Goal: Task Accomplishment & Management: Use online tool/utility

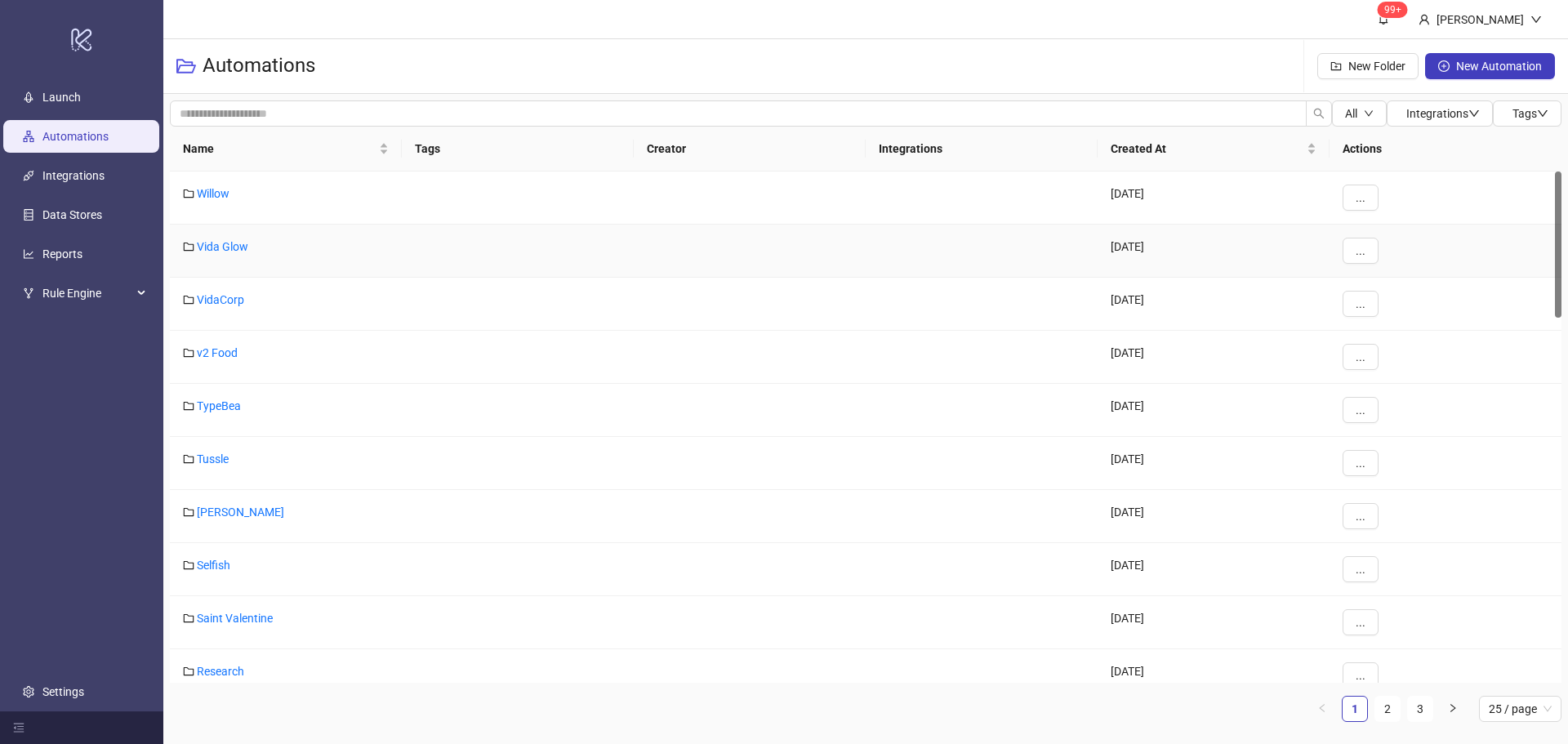
click at [250, 245] on div "Vida Glow" at bounding box center [286, 251] width 232 height 53
click at [223, 247] on link "Vida Glow" at bounding box center [223, 247] width 52 height 13
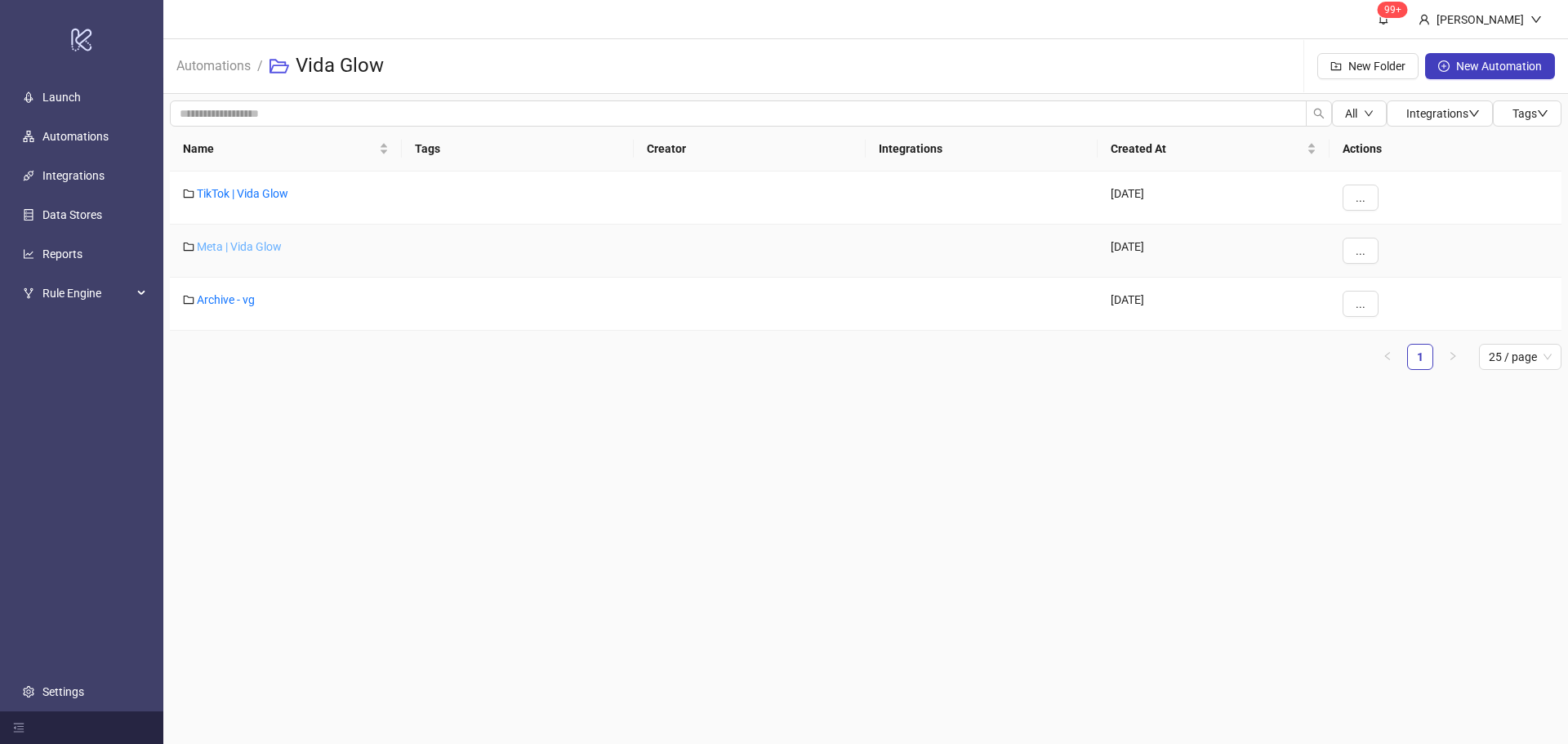
click at [248, 241] on link "Meta | Vida Glow" at bounding box center [239, 247] width 85 height 13
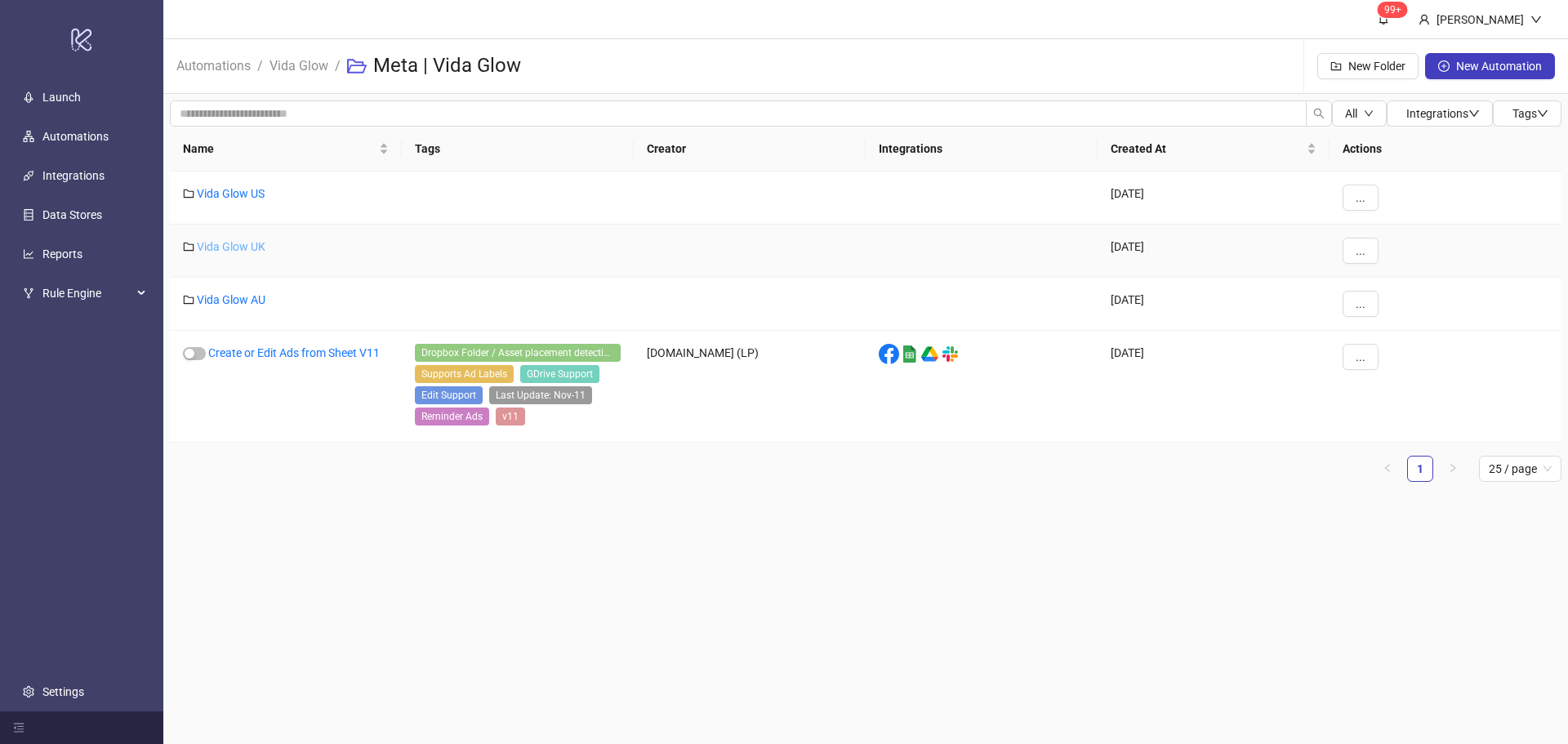
click at [258, 243] on link "Vida Glow UK" at bounding box center [231, 247] width 69 height 13
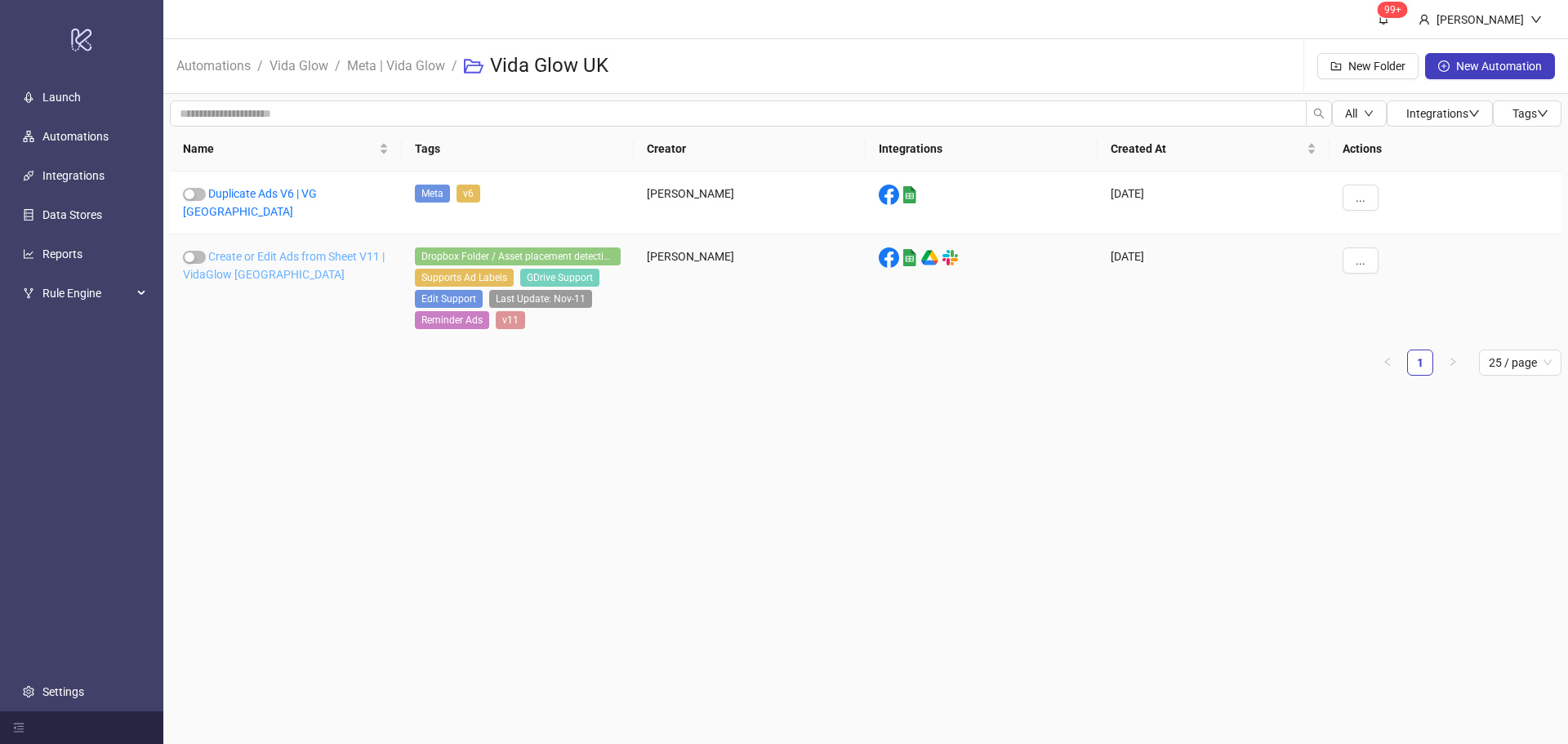
click at [247, 250] on link "Create or Edit Ads from Sheet V11 | VidaGlow [GEOGRAPHIC_DATA]" at bounding box center [284, 265] width 202 height 31
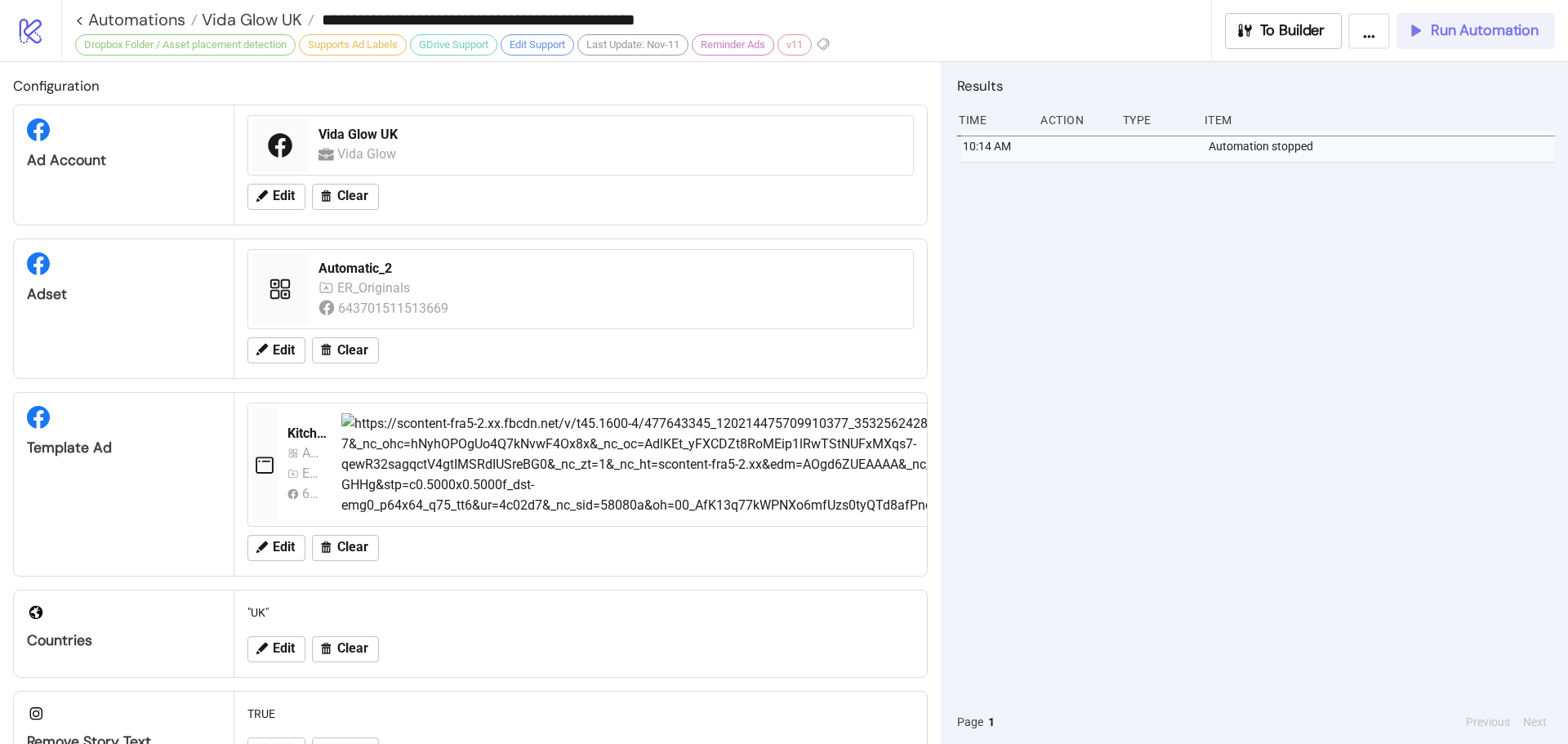
click at [1426, 43] on button "Run Automation" at bounding box center [1476, 31] width 158 height 36
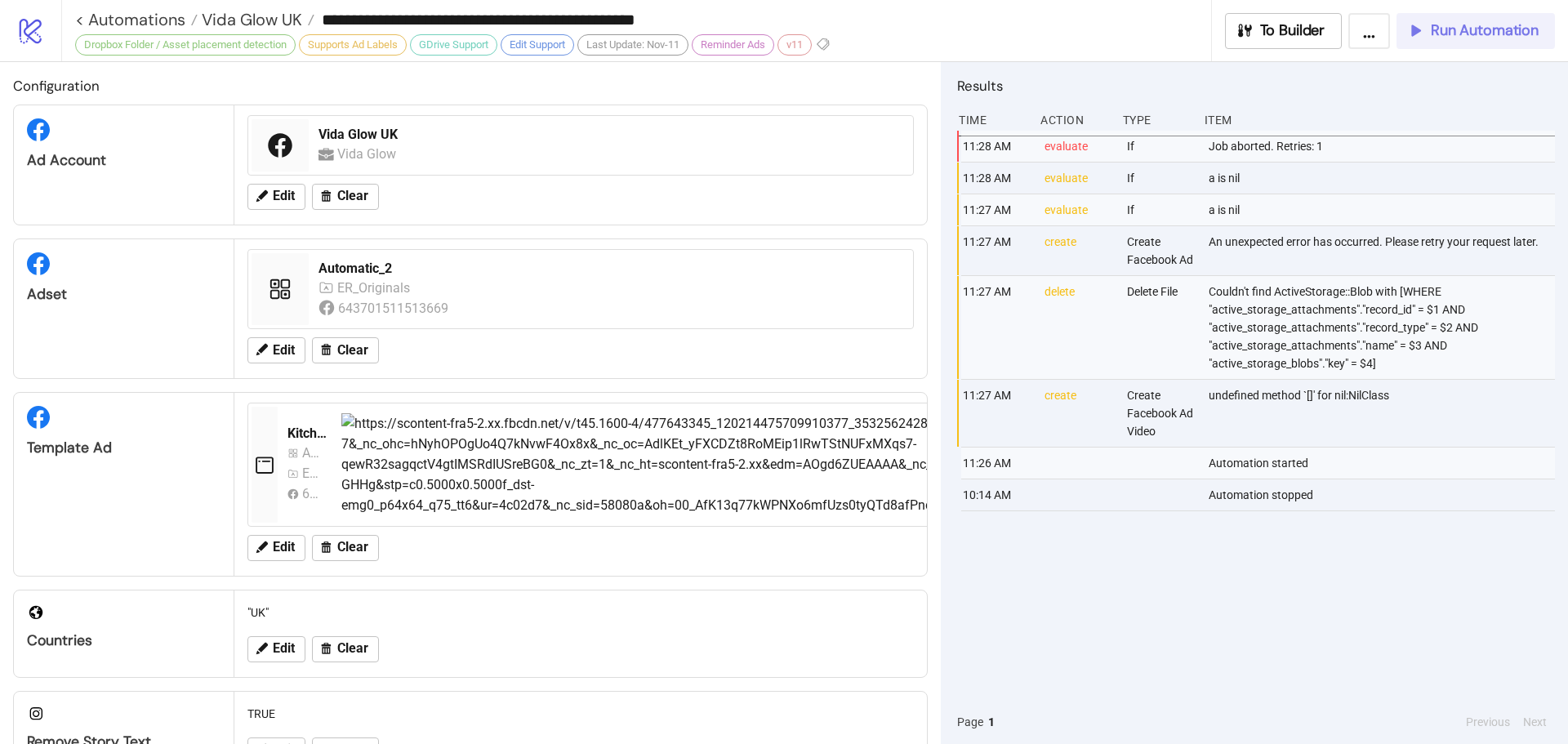
click at [1454, 34] on span "Run Automation" at bounding box center [1485, 31] width 107 height 19
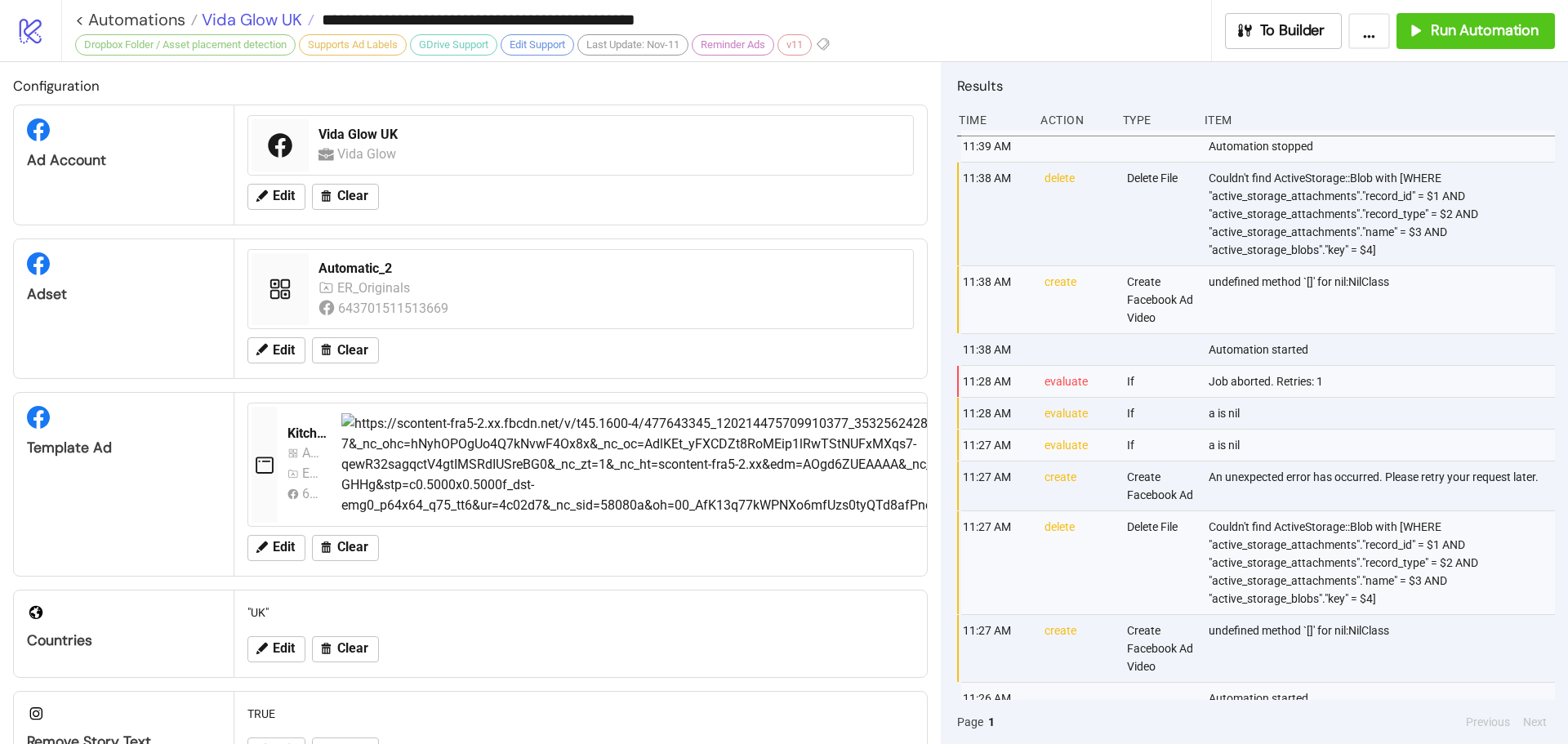
click at [284, 14] on span "Vida Glow UK" at bounding box center [250, 19] width 105 height 21
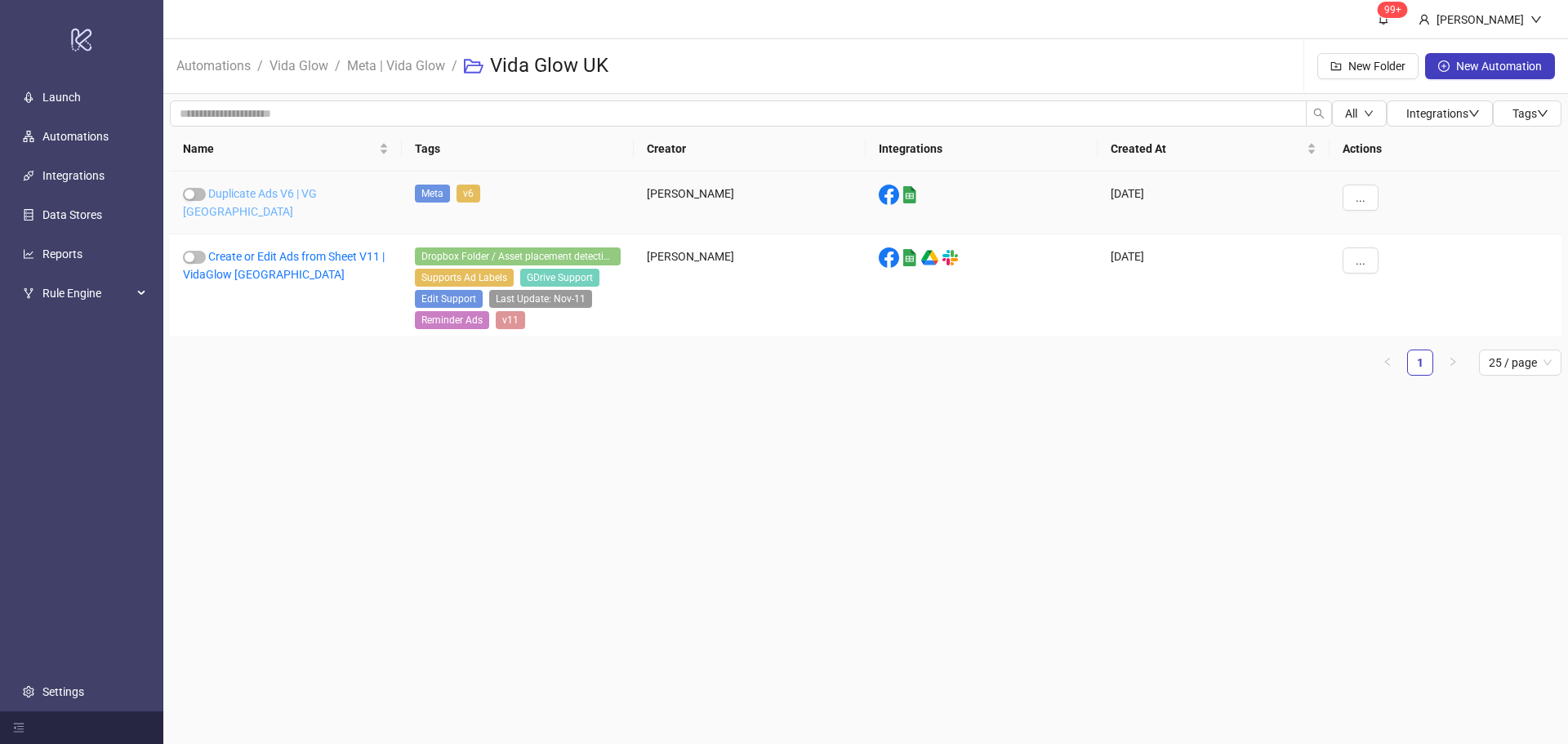
click at [273, 196] on link "Duplicate Ads V6 | VG [GEOGRAPHIC_DATA]" at bounding box center [250, 203] width 134 height 31
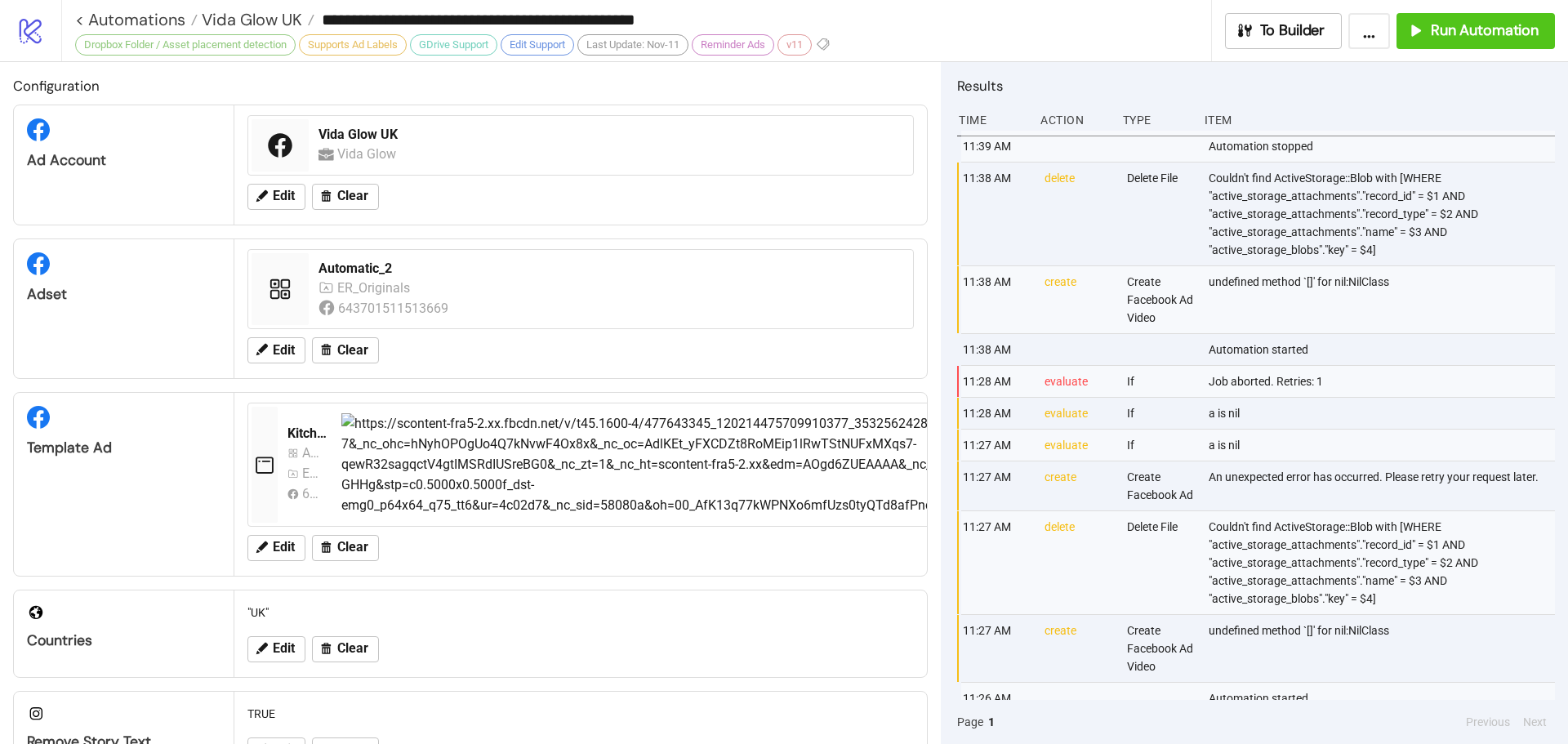
type input "**********"
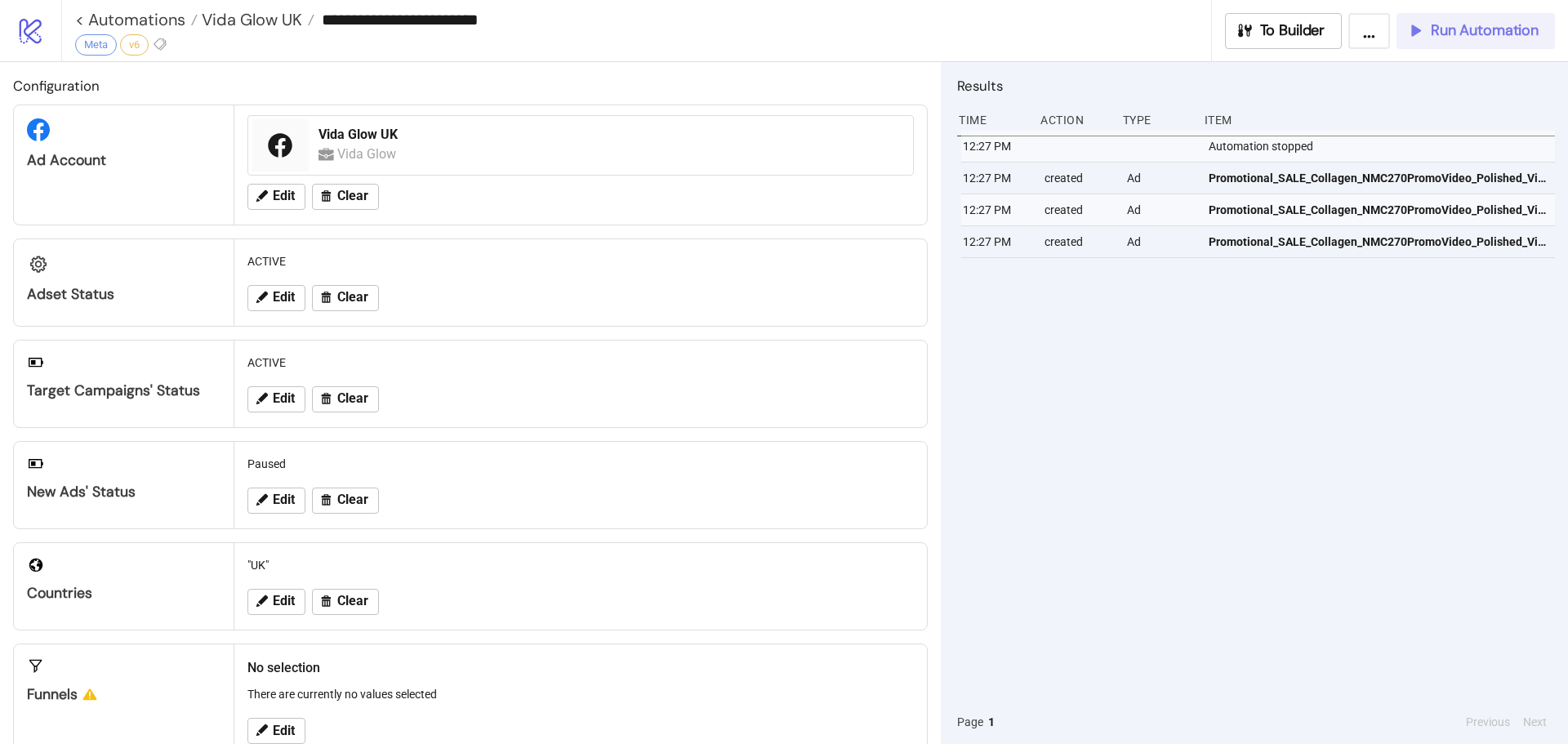
click at [1496, 45] on button "Run Automation" at bounding box center [1476, 31] width 158 height 36
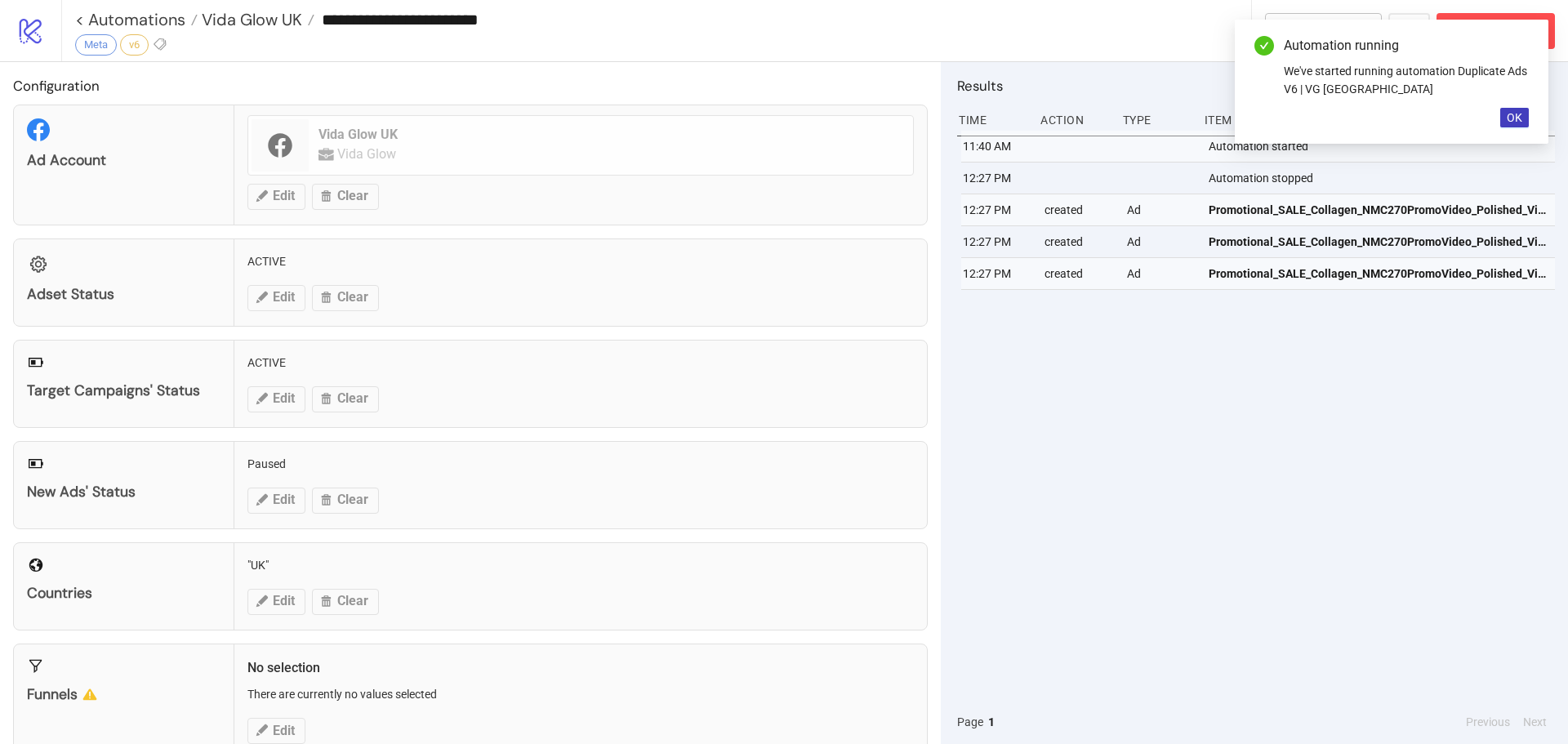
click at [1511, 107] on div "Automation running We've started running automation Duplicate Ads V6 | VG [GEOG…" at bounding box center [1391, 82] width 314 height 125
click at [1517, 112] on span "OK" at bounding box center [1515, 117] width 15 height 13
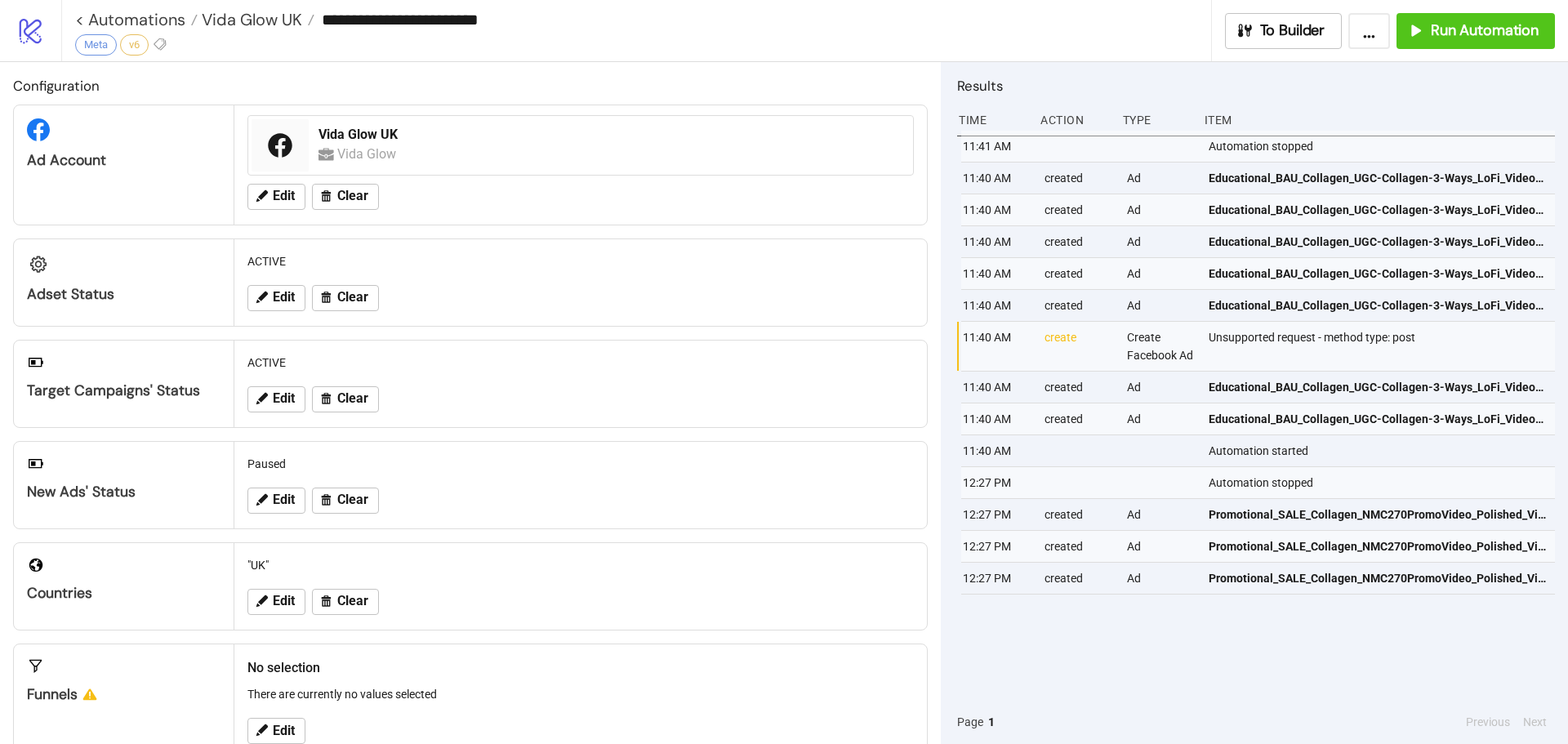
click at [778, 6] on div "**********" at bounding box center [643, 20] width 1136 height 40
